Goal: Task Accomplishment & Management: Complete application form

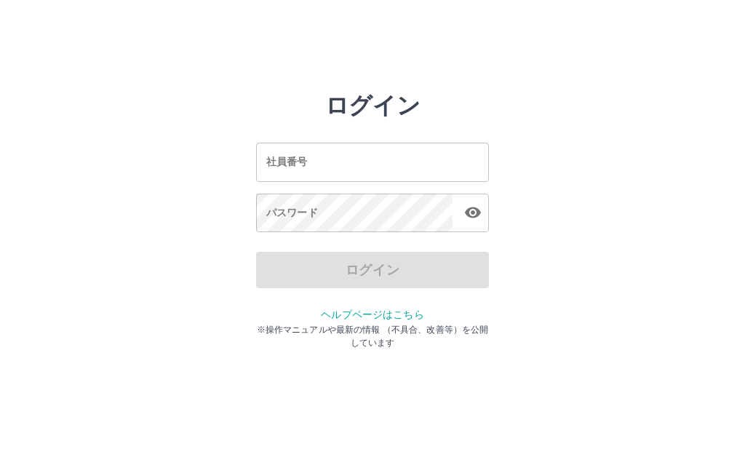
click at [418, 154] on input "社員番号" at bounding box center [372, 162] width 233 height 39
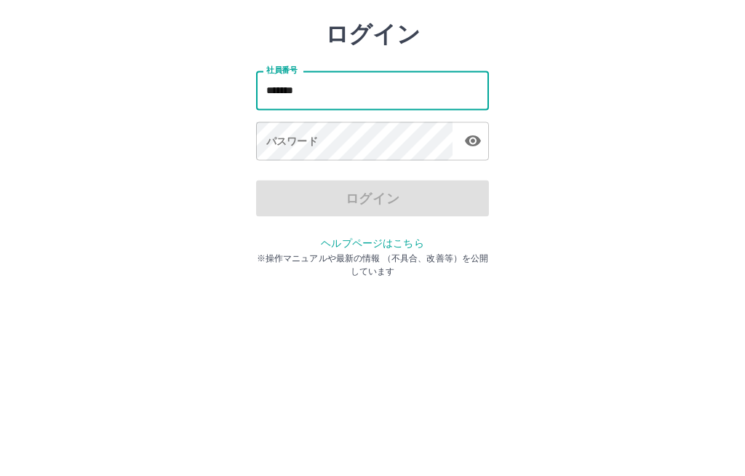
type input "*******"
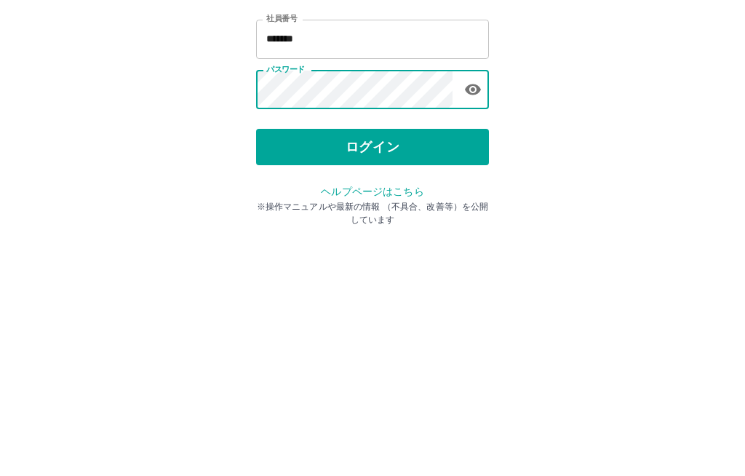
click at [426, 252] on button "ログイン" at bounding box center [372, 270] width 233 height 36
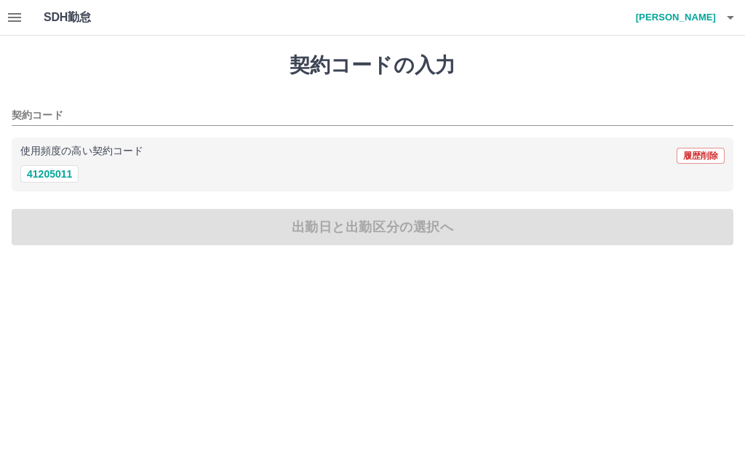
click at [60, 177] on button "41205011" at bounding box center [49, 173] width 58 height 17
type input "********"
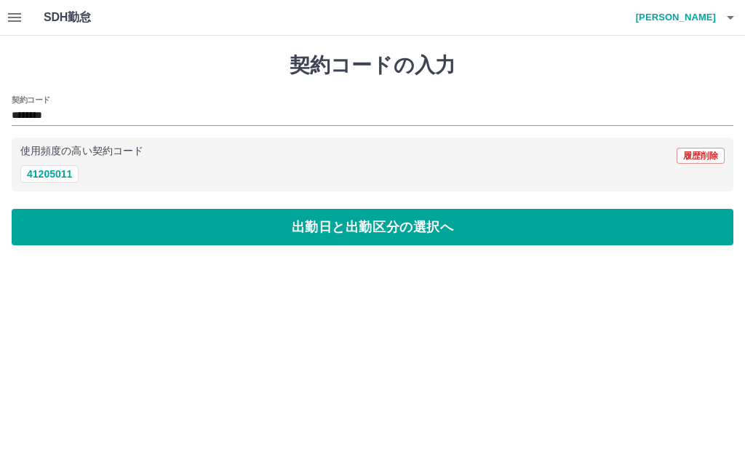
click at [435, 226] on button "出勤日と出勤区分の選択へ" at bounding box center [373, 227] width 722 height 36
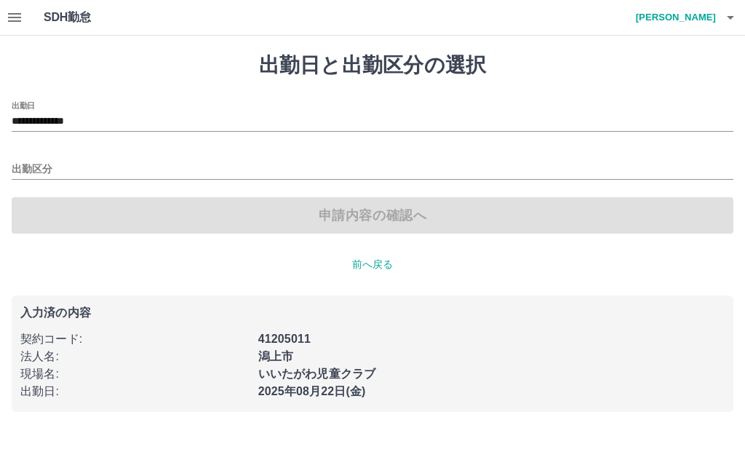
click at [91, 161] on input "出勤区分" at bounding box center [373, 170] width 722 height 18
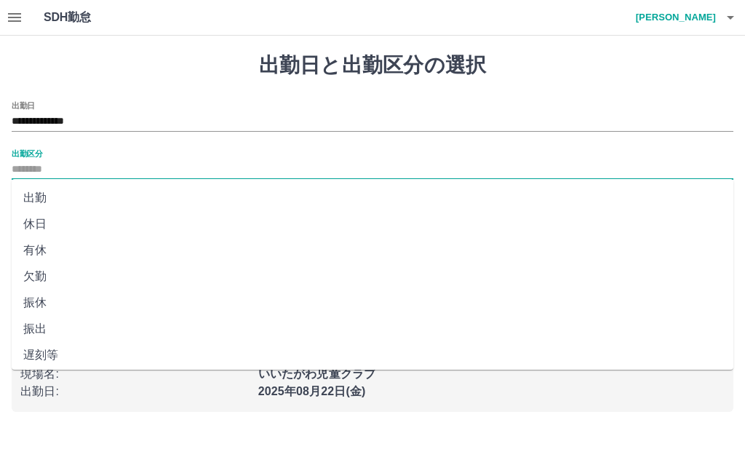
click at [47, 197] on li "出勤" at bounding box center [373, 198] width 722 height 26
type input "**"
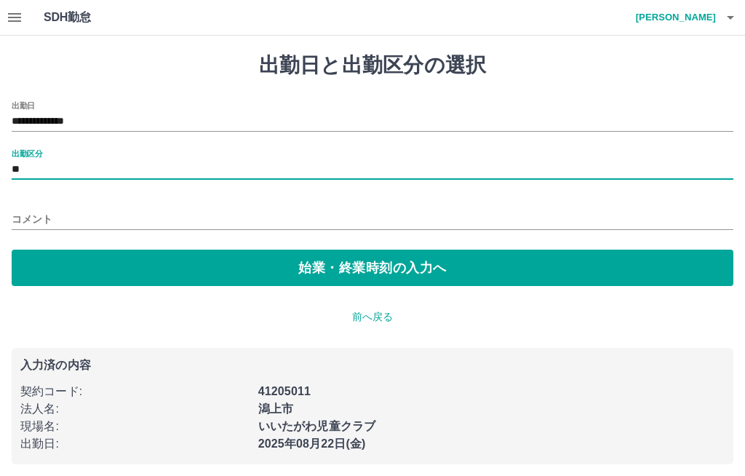
click at [450, 271] on button "始業・終業時刻の入力へ" at bounding box center [373, 268] width 722 height 36
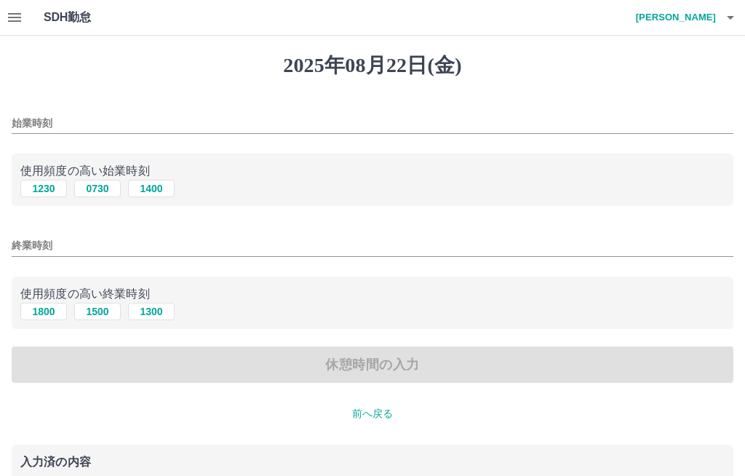
click at [105, 190] on button "0730" at bounding box center [97, 188] width 47 height 17
type input "****"
click at [90, 237] on input "終業時刻" at bounding box center [373, 245] width 722 height 21
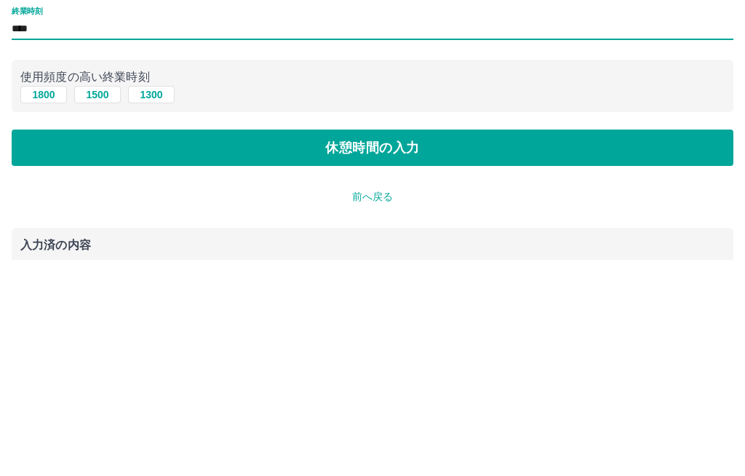
type input "****"
click at [438, 346] on button "休憩時間の入力" at bounding box center [373, 364] width 722 height 36
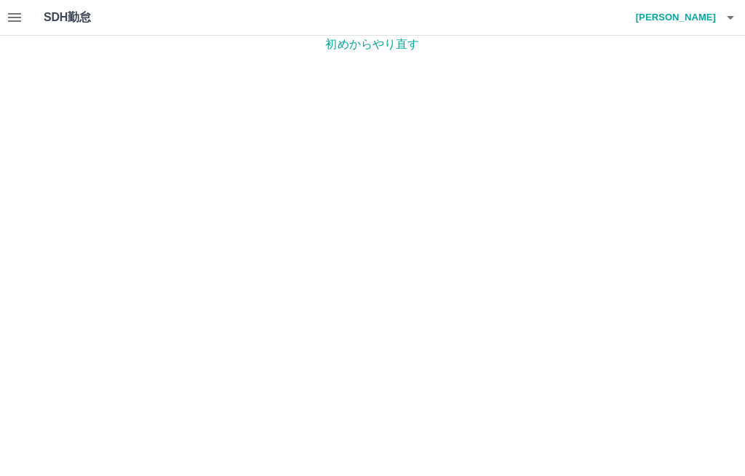
scroll to position [1, 0]
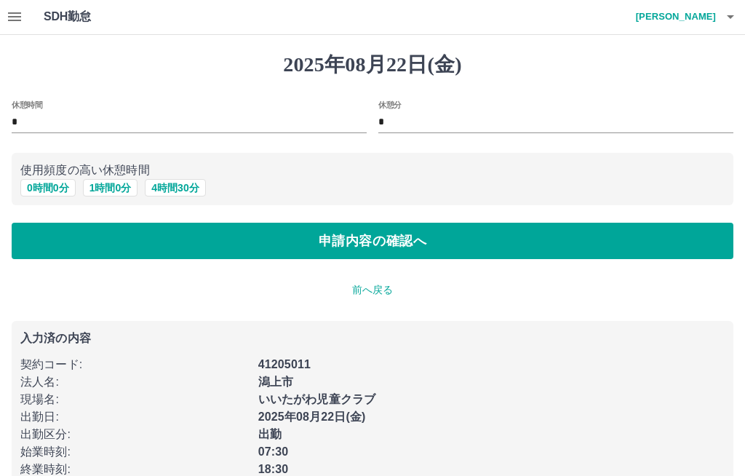
click at [154, 113] on input "*" at bounding box center [189, 122] width 355 height 21
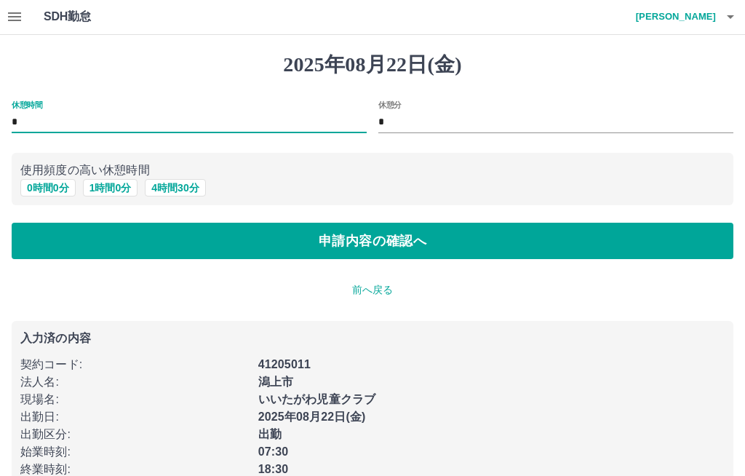
scroll to position [0, 0]
click at [85, 113] on input "*" at bounding box center [189, 123] width 355 height 21
click at [54, 114] on input "*" at bounding box center [189, 123] width 355 height 21
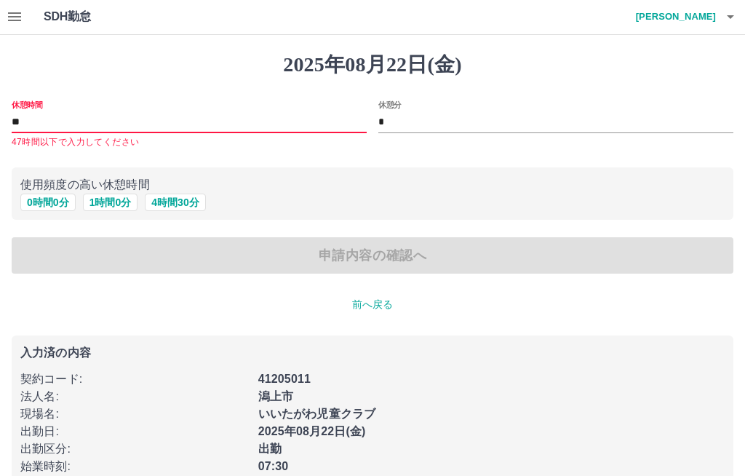
type input "*"
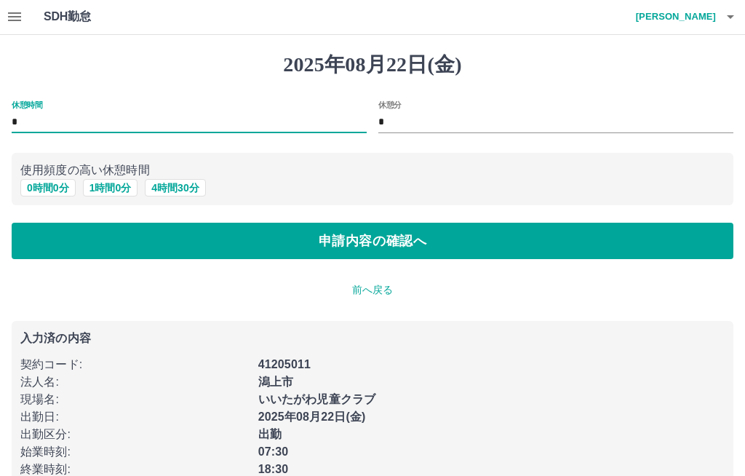
click at [245, 113] on input "*" at bounding box center [189, 123] width 355 height 21
click at [52, 113] on input "*" at bounding box center [189, 123] width 355 height 21
click at [35, 119] on input "*" at bounding box center [189, 123] width 355 height 21
type input "*"
click at [450, 114] on input "*" at bounding box center [556, 123] width 355 height 21
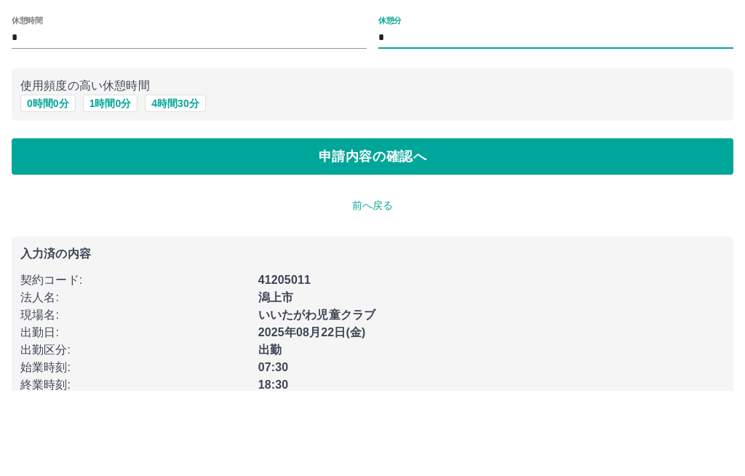
click at [424, 223] on button "申請内容の確認へ" at bounding box center [373, 241] width 722 height 36
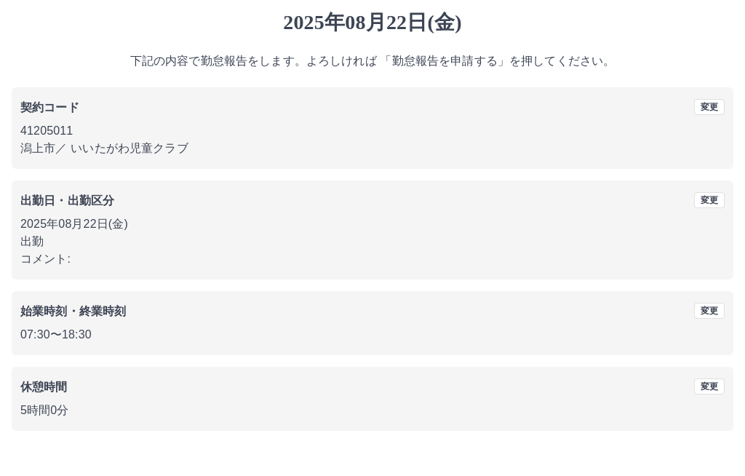
scroll to position [18, 0]
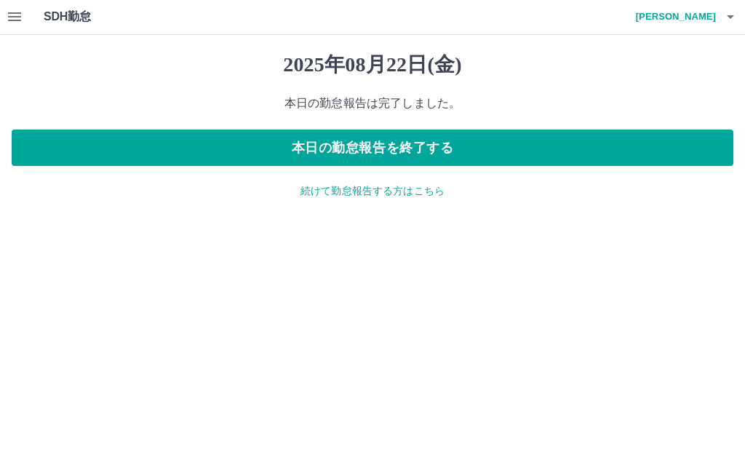
click at [17, 17] on icon "button" at bounding box center [14, 17] width 13 height 9
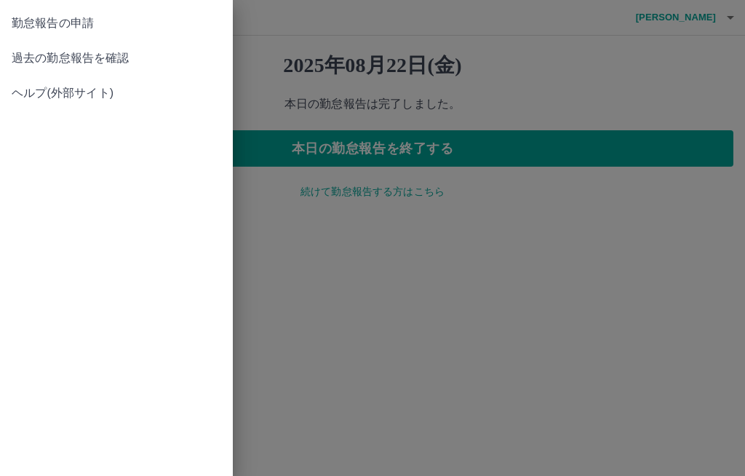
click at [91, 58] on span "過去の勤怠報告を確認" at bounding box center [117, 57] width 210 height 17
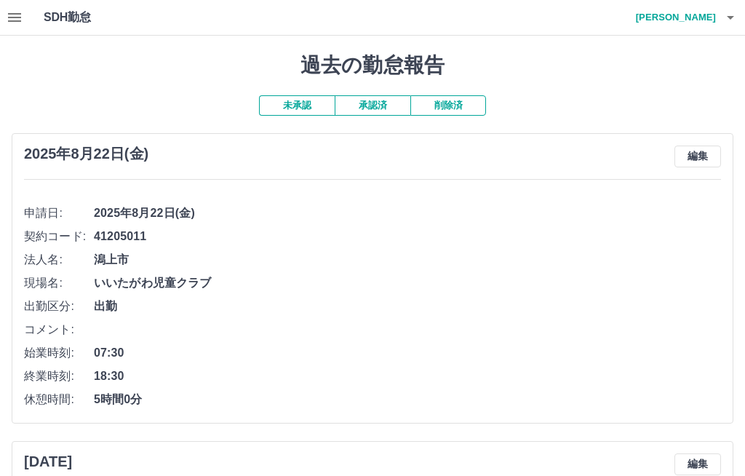
click at [724, 23] on icon "button" at bounding box center [730, 17] width 17 height 17
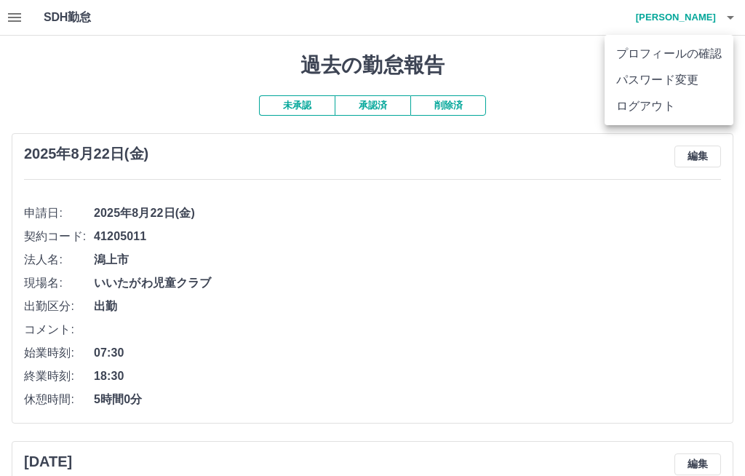
click at [665, 100] on li "ログアウト" at bounding box center [669, 106] width 129 height 26
